Goal: Book appointment/travel/reservation

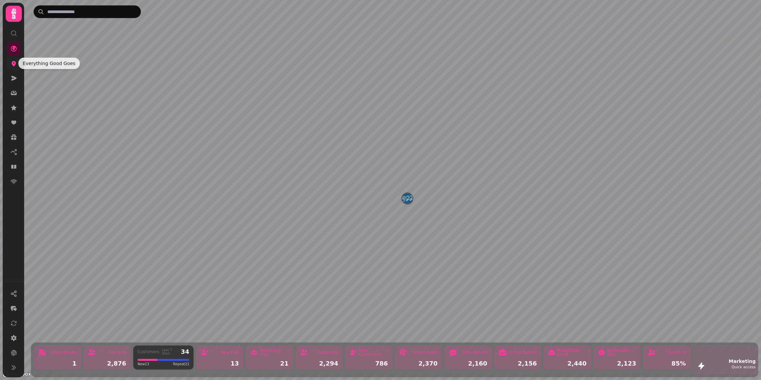
click at [14, 66] on icon at bounding box center [13, 63] width 7 height 7
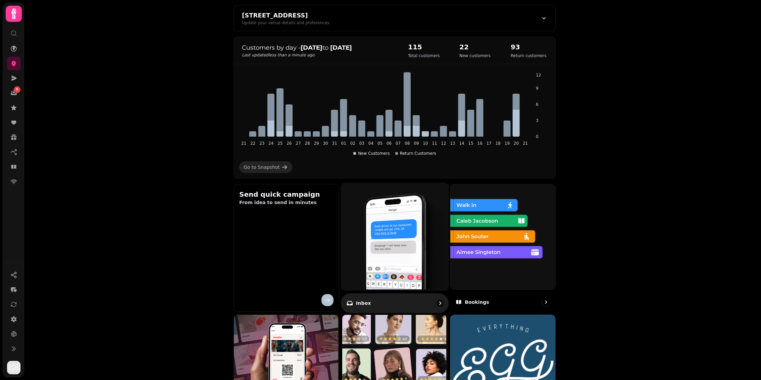
scroll to position [109, 0]
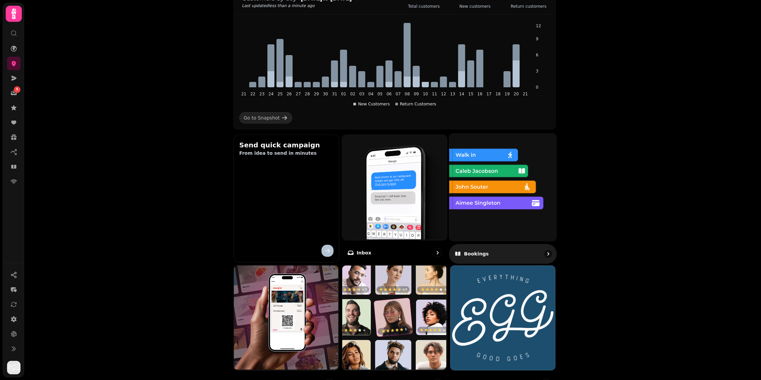
click at [488, 242] on link "Bookings" at bounding box center [503, 198] width 108 height 130
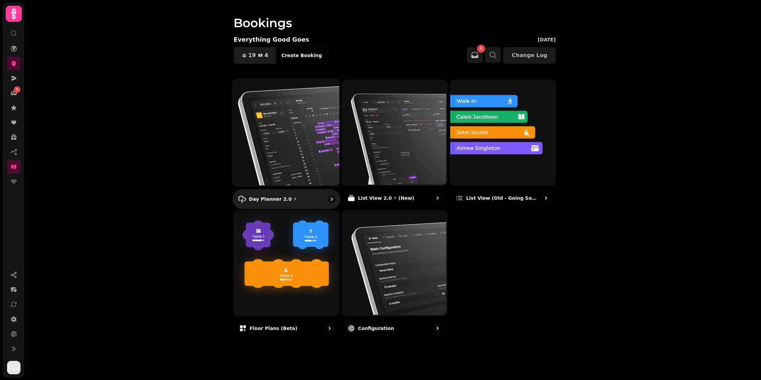
click at [298, 197] on div "Day Planner 2.0 ⚡" at bounding box center [287, 199] width 108 height 20
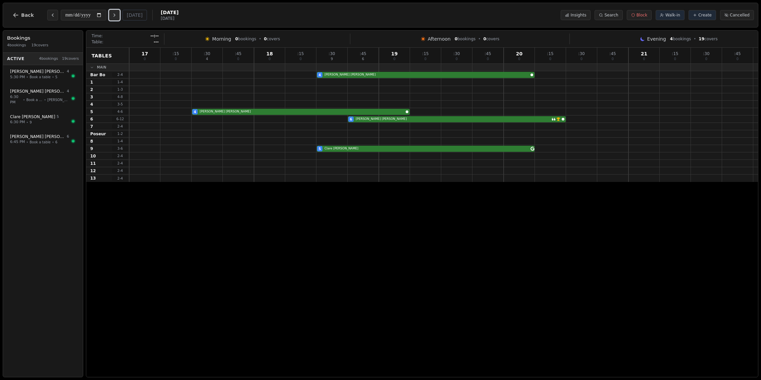
click at [117, 16] on icon "Next day" at bounding box center [114, 14] width 5 height 5
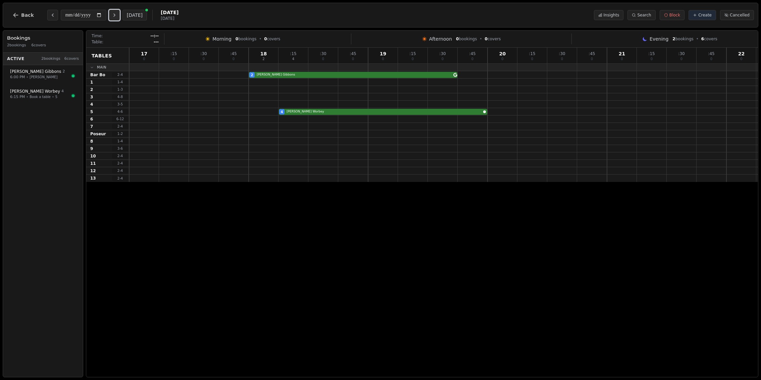
click at [117, 16] on icon "Next day" at bounding box center [114, 14] width 5 height 5
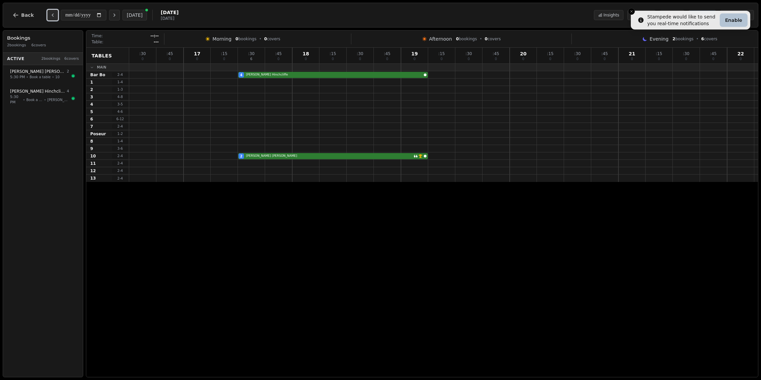
click at [54, 13] on button "Previous day" at bounding box center [52, 15] width 11 height 11
type input "**********"
